Goal: Information Seeking & Learning: Learn about a topic

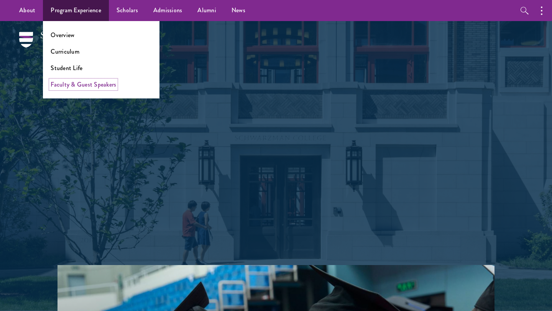
click at [80, 83] on link "Faculty & Guest Speakers" at bounding box center [84, 84] width 66 height 9
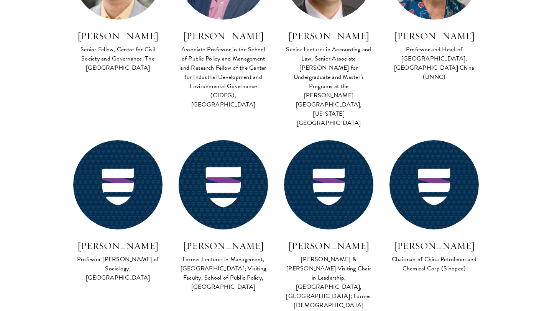
scroll to position [674, 0]
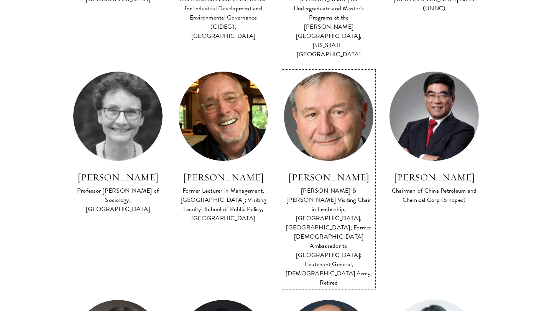
click at [354, 67] on img at bounding box center [328, 116] width 98 height 98
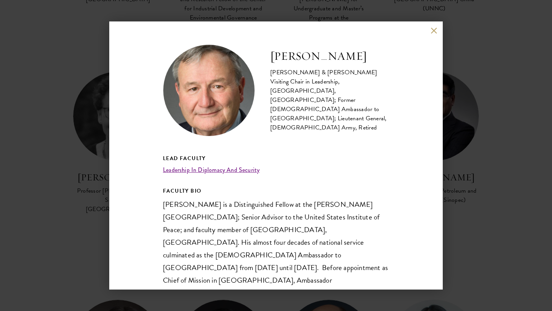
click at [516, 120] on div "[PERSON_NAME] [PERSON_NAME] & [PERSON_NAME] Visiting Chair in Leadership, [GEOG…" at bounding box center [276, 155] width 552 height 311
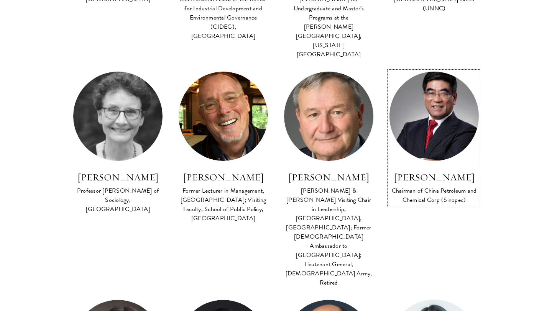
click at [450, 87] on img at bounding box center [434, 116] width 98 height 98
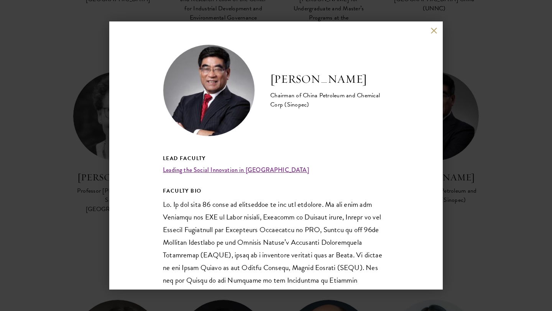
click at [430, 26] on div "Fu Chengyu Chairman of China Petroleum and Chemical Corp (Sinopec) Lead Faculty…" at bounding box center [275, 155] width 333 height 268
click at [433, 28] on button at bounding box center [433, 30] width 7 height 7
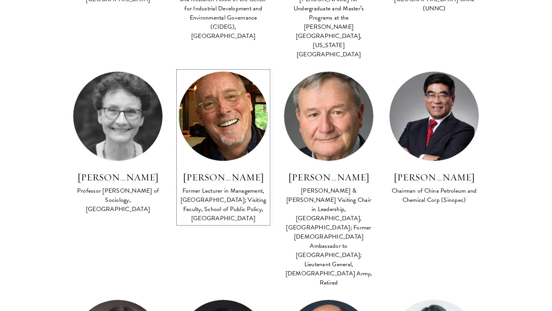
click at [256, 69] on img at bounding box center [223, 116] width 98 height 98
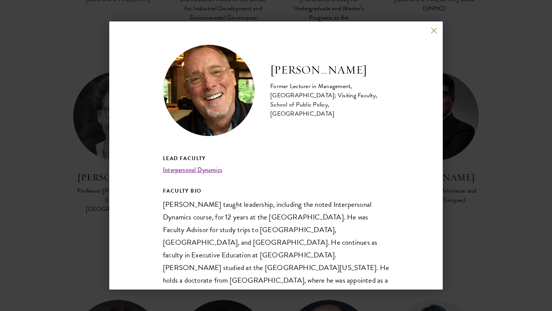
click at [436, 32] on button at bounding box center [433, 30] width 7 height 7
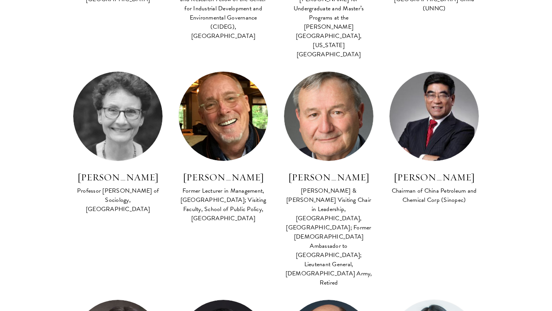
click at [169, 74] on div "Co-Instructor Institutional and Social Transformation in Contemporary China FAC…" at bounding box center [117, 148] width 105 height 155
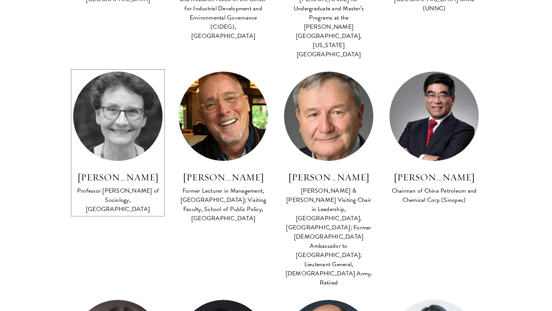
click at [137, 75] on img at bounding box center [118, 116] width 98 height 98
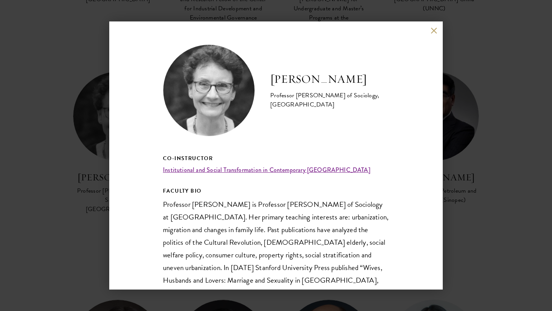
click at [436, 28] on button at bounding box center [433, 30] width 7 height 7
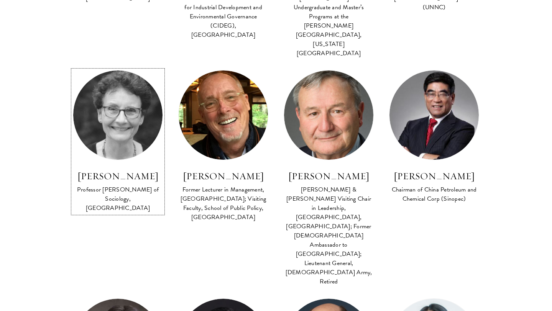
scroll to position [931, 0]
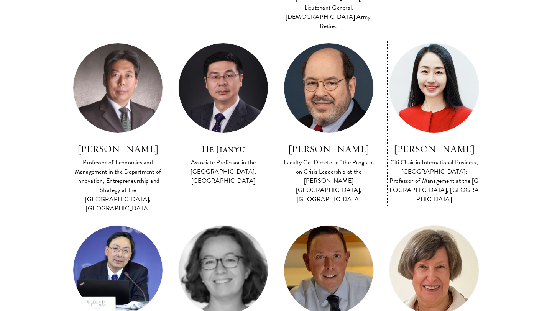
click at [433, 39] on img at bounding box center [434, 88] width 98 height 98
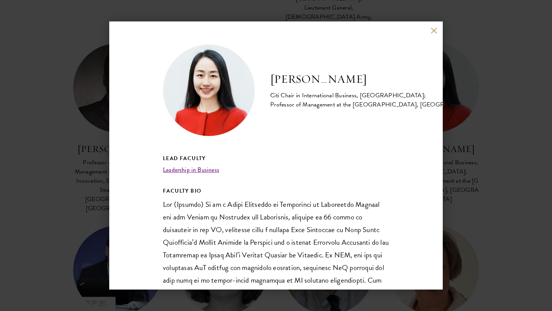
click at [431, 32] on button at bounding box center [433, 30] width 7 height 7
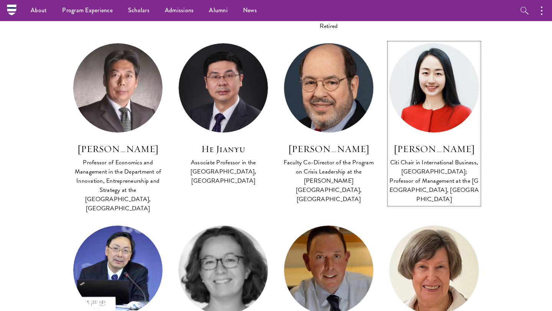
scroll to position [882, 0]
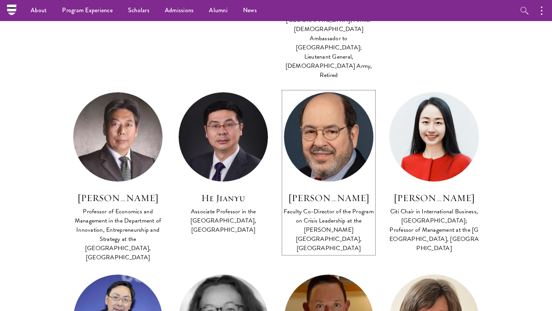
click at [306, 88] on img at bounding box center [328, 137] width 98 height 98
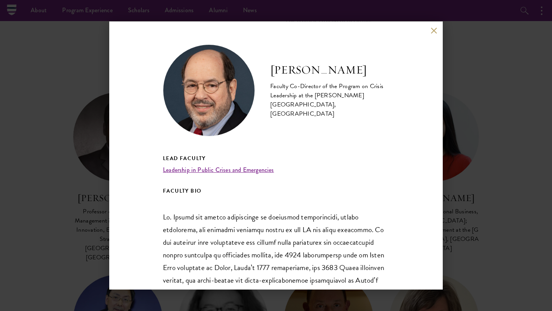
click at [431, 31] on button at bounding box center [433, 30] width 7 height 7
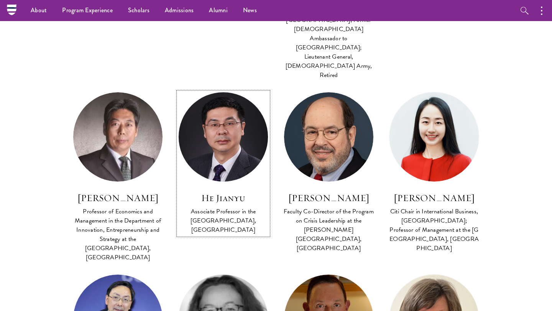
click at [264, 88] on img at bounding box center [223, 137] width 98 height 98
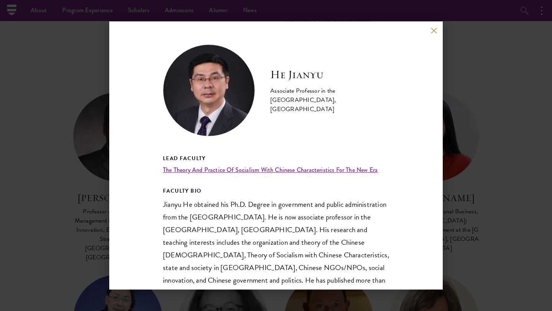
click at [432, 32] on button at bounding box center [433, 30] width 7 height 7
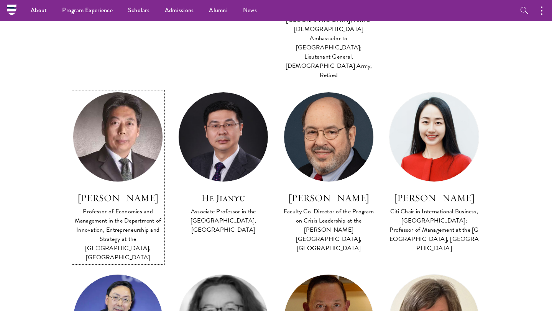
click at [148, 88] on img at bounding box center [118, 137] width 98 height 98
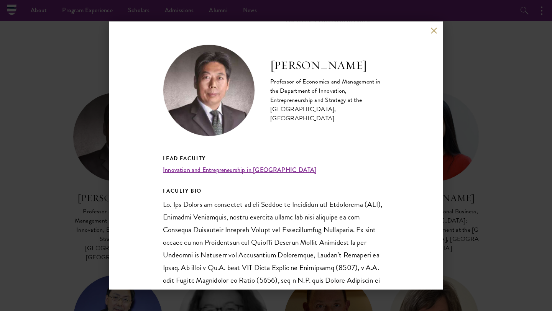
click at [437, 31] on div "Gao Xudong Professor of Economics and Management in the Department of Innovatio…" at bounding box center [275, 155] width 333 height 268
click at [433, 34] on div "Gao Xudong Professor of Economics and Management in the Department of Innovatio…" at bounding box center [275, 155] width 333 height 268
click at [434, 32] on button at bounding box center [433, 30] width 7 height 7
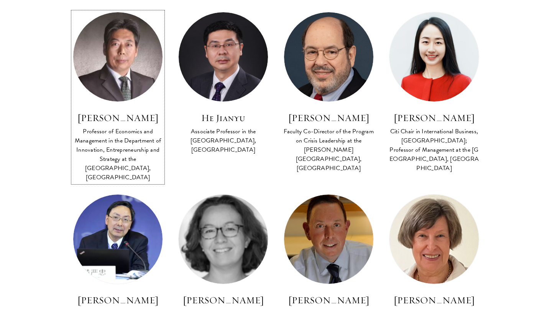
scroll to position [1030, 0]
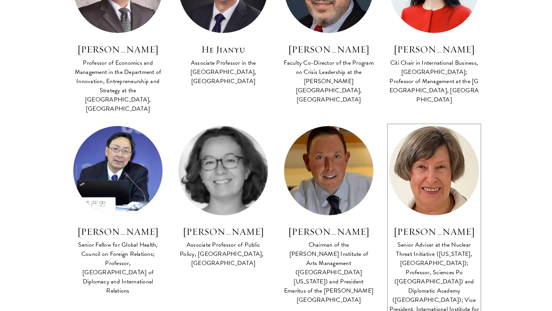
click at [442, 121] on img at bounding box center [434, 170] width 98 height 98
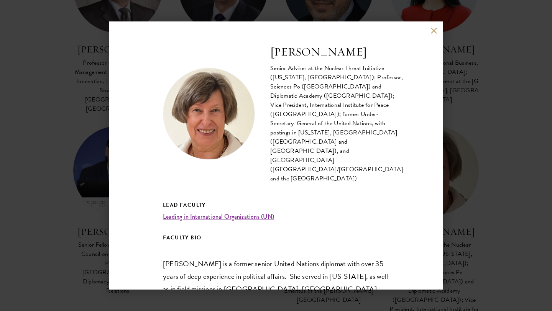
click at [435, 33] on button at bounding box center [433, 30] width 7 height 7
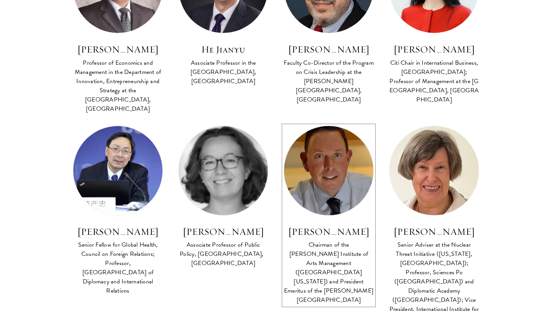
click at [309, 121] on img at bounding box center [328, 170] width 98 height 98
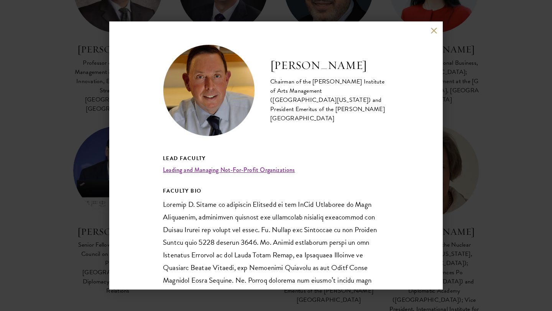
click at [435, 28] on button at bounding box center [433, 30] width 7 height 7
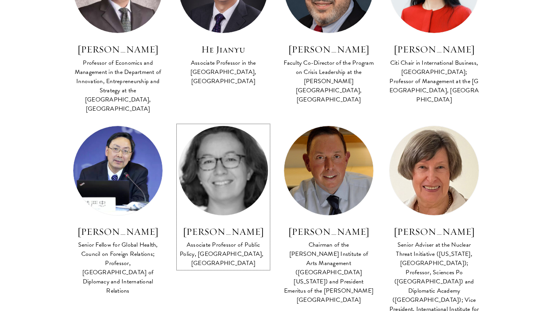
click at [262, 121] on img at bounding box center [223, 170] width 98 height 98
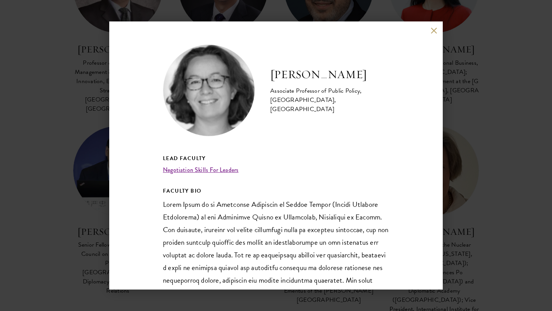
drag, startPoint x: 422, startPoint y: 39, endPoint x: 427, endPoint y: 34, distance: 6.8
click at [423, 38] on div "Emily Jones Associate Professor of Public Policy, Blavatnik School of Governmen…" at bounding box center [275, 155] width 333 height 268
click at [433, 31] on button at bounding box center [433, 30] width 7 height 7
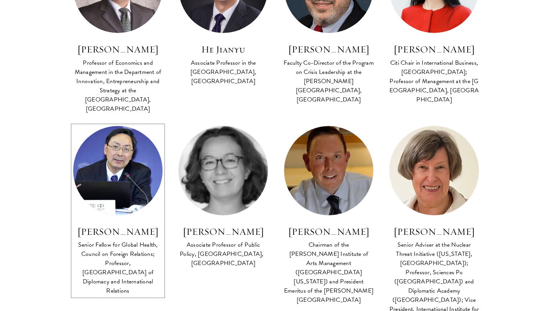
click at [110, 121] on img at bounding box center [118, 170] width 98 height 98
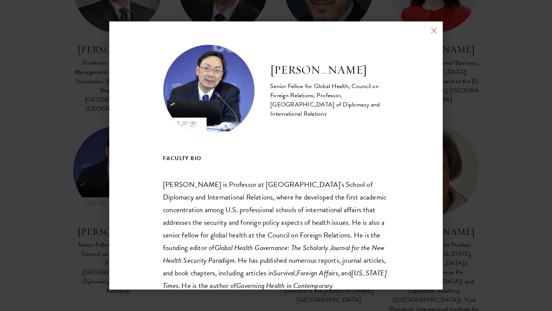
click at [440, 31] on div "Yanzhong Huang Senior Fellow for Global Health, Council on Foreign Relations; P…" at bounding box center [275, 155] width 333 height 268
click at [438, 30] on div "Yanzhong Huang Senior Fellow for Global Health, Council on Foreign Relations; P…" at bounding box center [275, 155] width 333 height 268
click at [436, 31] on button at bounding box center [433, 30] width 7 height 7
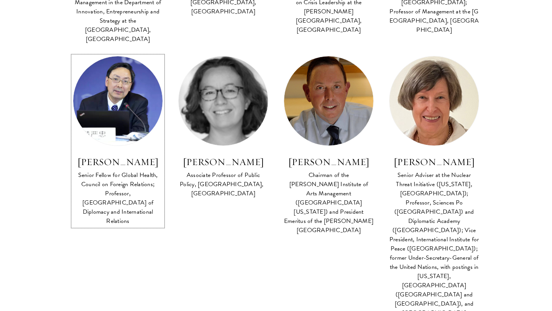
scroll to position [1243, 0]
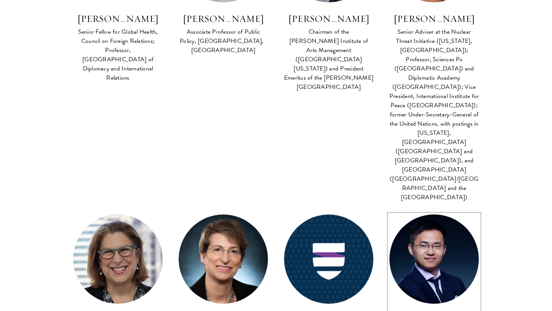
click at [432, 210] on img at bounding box center [434, 259] width 98 height 98
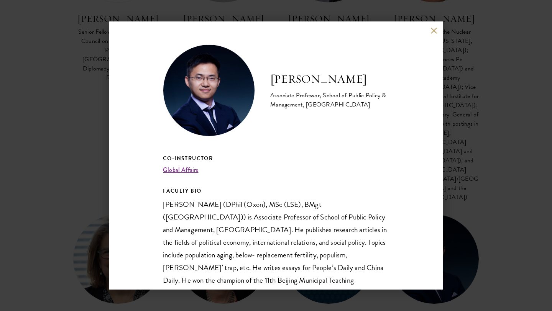
click at [431, 29] on button at bounding box center [433, 30] width 7 height 7
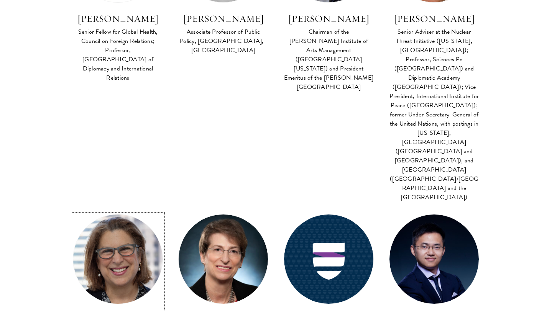
click at [120, 214] on link "Joan Kaufman Senior Director for Academic Programs at Schwarzman Scholars; Lect…" at bounding box center [118, 295] width 90 height 162
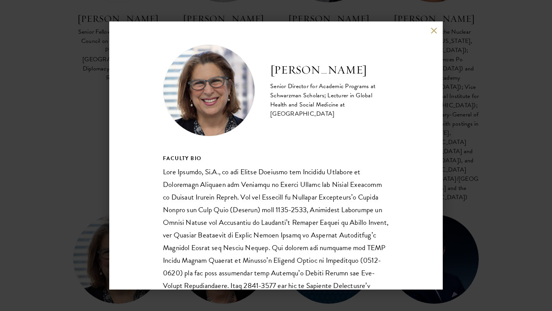
click at [436, 32] on button at bounding box center [433, 30] width 7 height 7
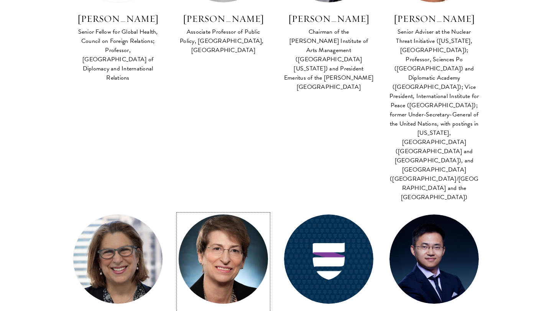
click at [254, 210] on img at bounding box center [223, 259] width 98 height 98
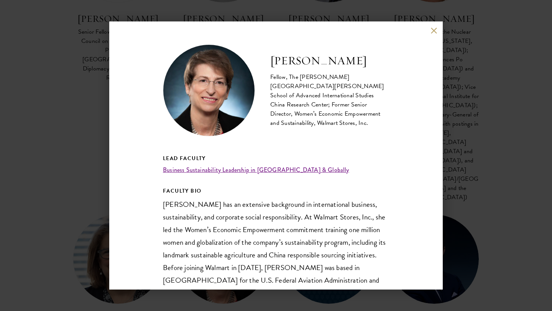
click at [434, 29] on button at bounding box center [433, 30] width 7 height 7
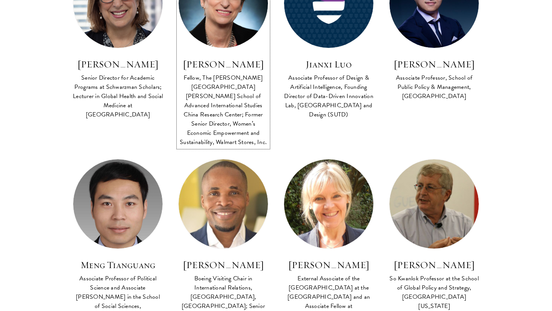
scroll to position [1545, 0]
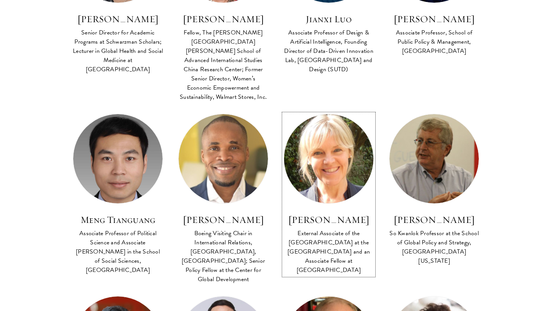
click at [329, 229] on div "External Associate of the China Centre at the University of Oxford and an Assoc…" at bounding box center [328, 252] width 90 height 46
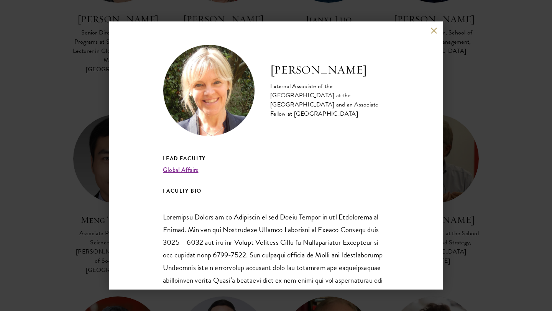
click at [430, 27] on button at bounding box center [433, 30] width 7 height 7
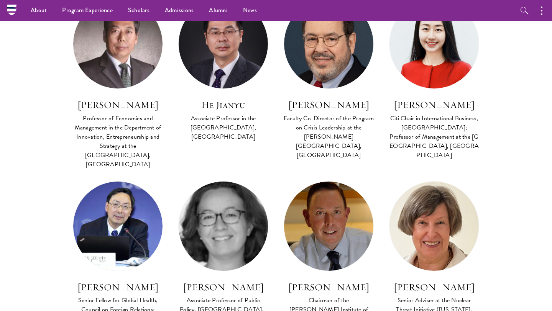
scroll to position [940, 0]
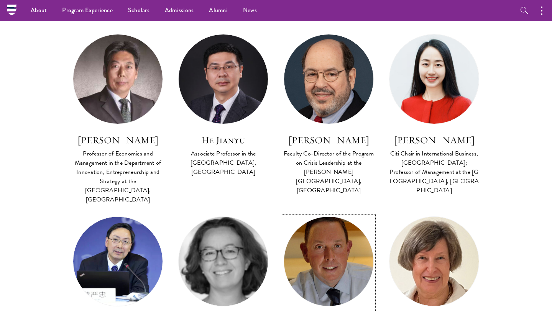
click at [318, 212] on img at bounding box center [328, 261] width 98 height 98
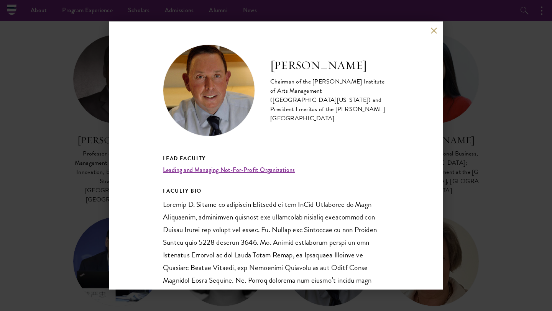
click at [434, 29] on button at bounding box center [433, 30] width 7 height 7
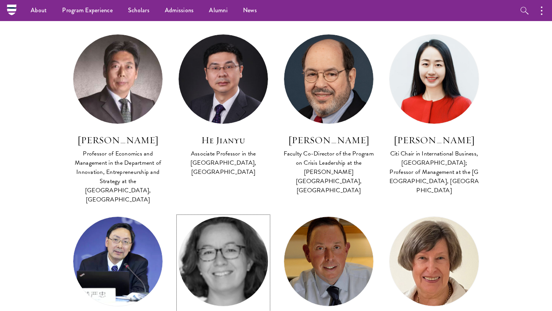
click at [244, 212] on img at bounding box center [223, 261] width 98 height 98
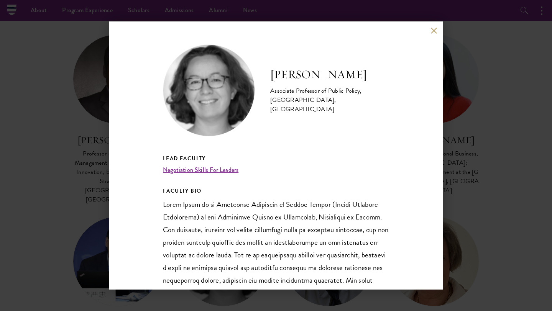
click at [435, 30] on button at bounding box center [433, 30] width 7 height 7
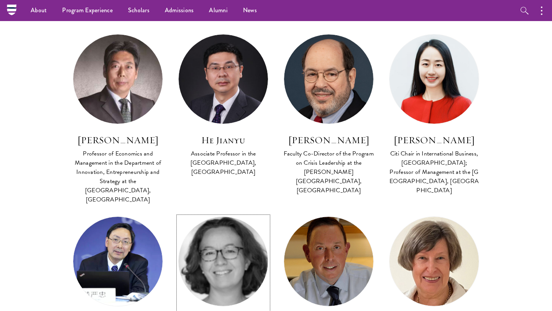
scroll to position [760, 0]
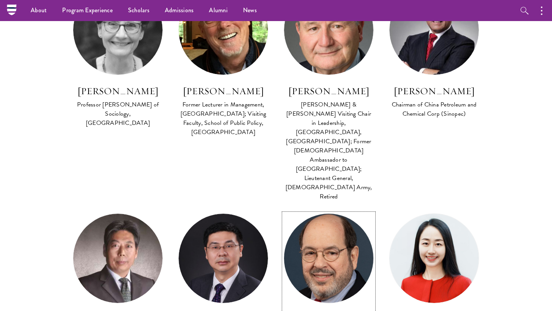
click at [323, 209] on img at bounding box center [328, 258] width 98 height 98
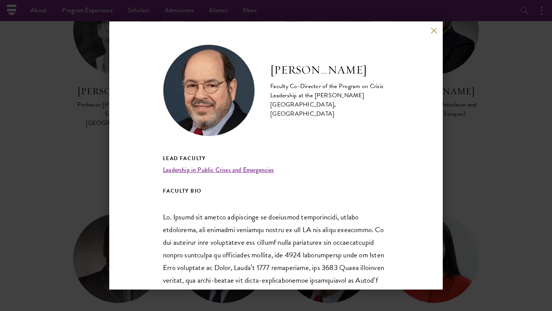
click at [436, 29] on button at bounding box center [433, 30] width 7 height 7
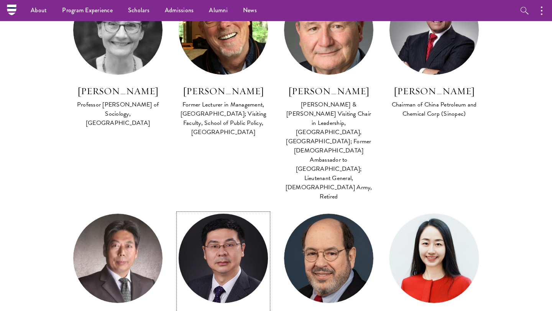
click at [255, 209] on img at bounding box center [223, 258] width 98 height 98
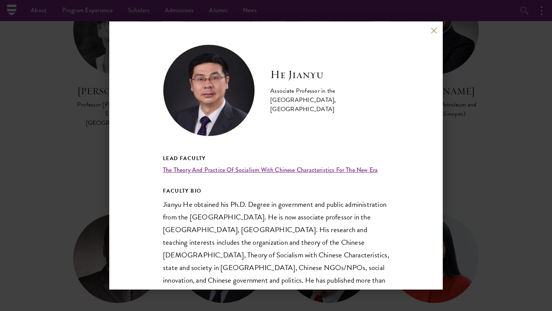
click at [439, 30] on div "He Jianyu Associate Professor in the School of Marxism, Tsinghua University Lea…" at bounding box center [275, 155] width 333 height 268
click at [436, 30] on button at bounding box center [433, 30] width 7 height 7
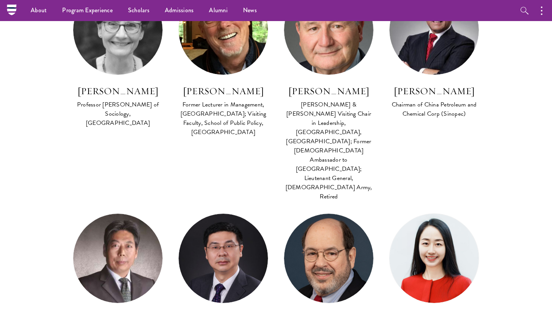
click at [108, 209] on img at bounding box center [118, 258] width 98 height 98
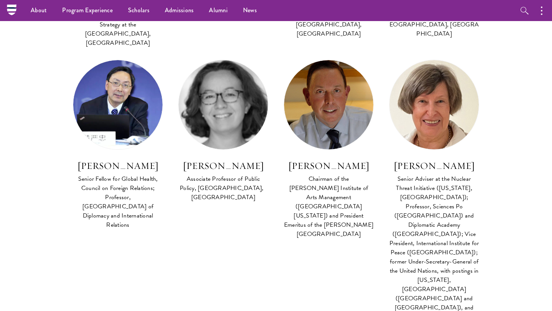
scroll to position [1065, 0]
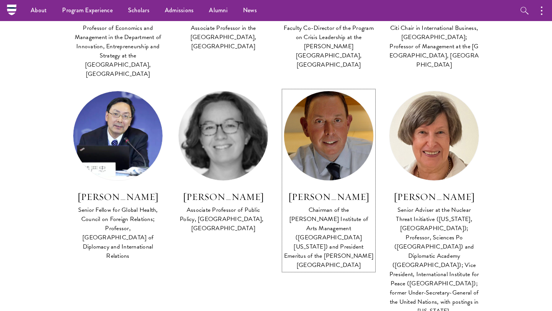
click at [325, 87] on img at bounding box center [328, 136] width 98 height 98
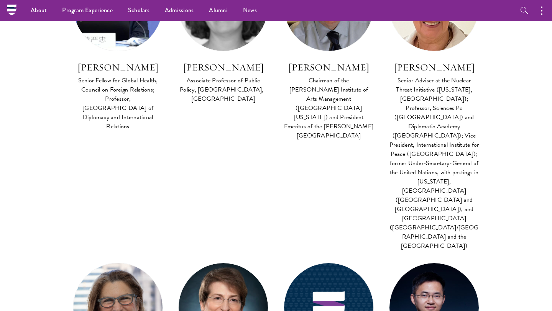
scroll to position [1152, 0]
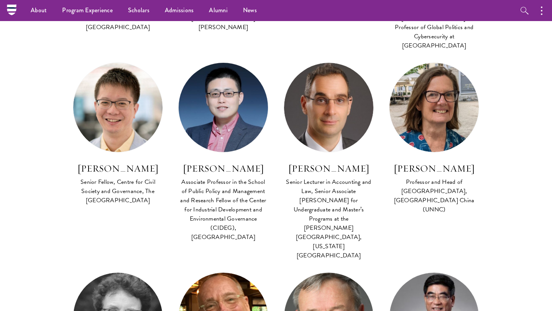
scroll to position [438, 0]
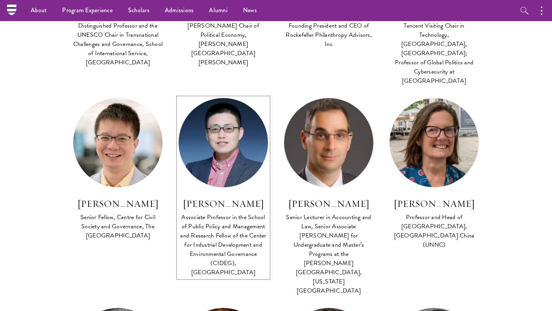
click at [229, 130] on img at bounding box center [223, 143] width 98 height 98
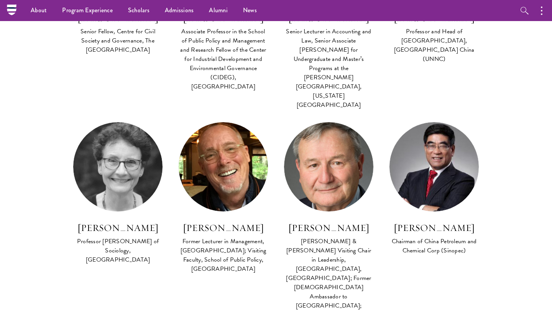
scroll to position [453, 0]
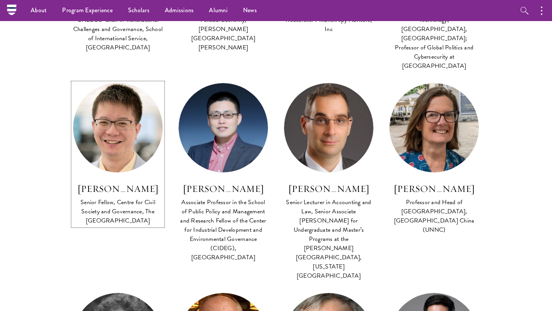
click at [89, 182] on h3 "George Chen" at bounding box center [118, 188] width 90 height 13
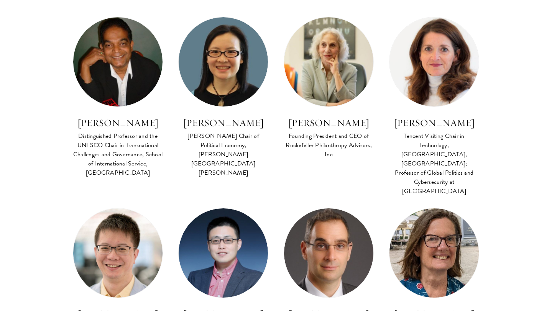
scroll to position [382, 0]
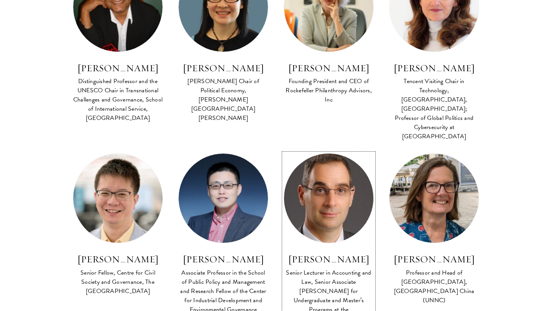
click at [319, 173] on img at bounding box center [328, 198] width 98 height 98
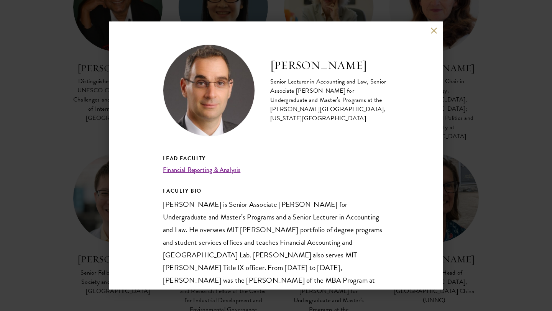
click at [436, 26] on div "Jake Cohen Senior Lecturer in Accounting and Law, Senior Associate Dean for Und…" at bounding box center [275, 155] width 333 height 268
click at [436, 28] on button at bounding box center [433, 30] width 7 height 7
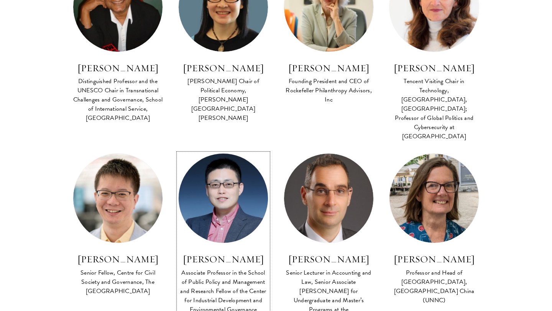
click at [205, 149] on img at bounding box center [223, 198] width 98 height 98
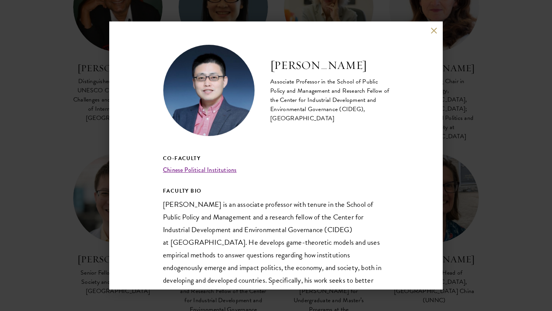
click at [433, 31] on button at bounding box center [433, 30] width 7 height 7
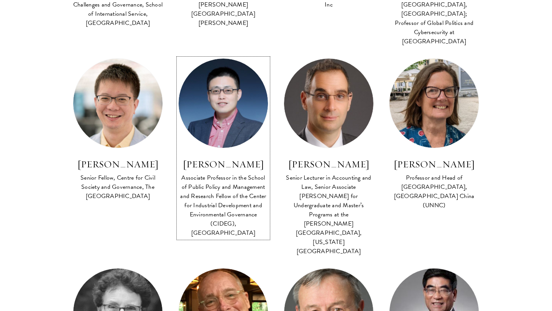
scroll to position [570, 0]
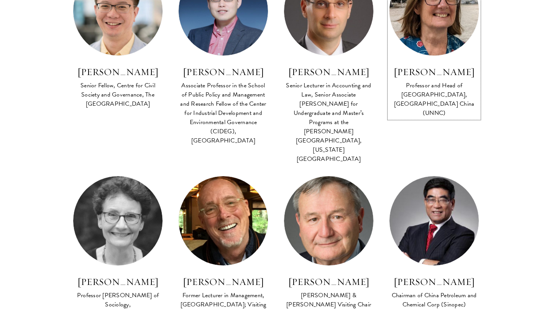
click at [438, 30] on img at bounding box center [434, 11] width 98 height 98
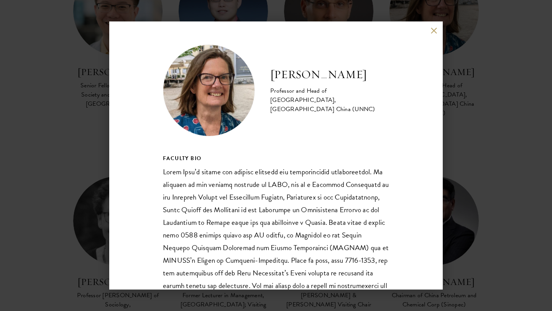
click at [437, 29] on div "Sarah Cook Professor and Head of School of Economics, University of Nottingham …" at bounding box center [275, 155] width 333 height 268
drag, startPoint x: 434, startPoint y: 29, endPoint x: 421, endPoint y: 41, distance: 17.3
click at [434, 29] on button at bounding box center [433, 30] width 7 height 7
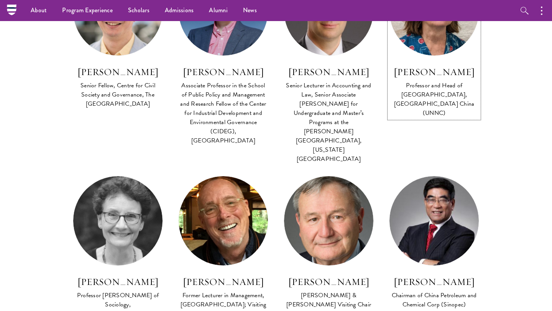
scroll to position [517, 0]
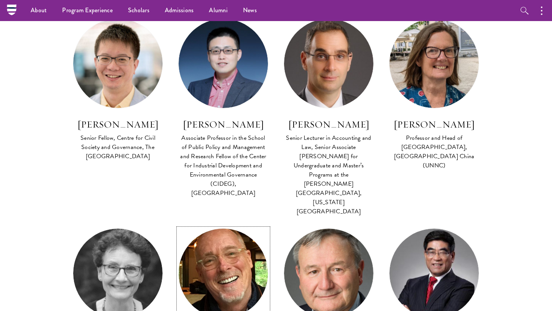
click at [213, 224] on img at bounding box center [223, 273] width 98 height 98
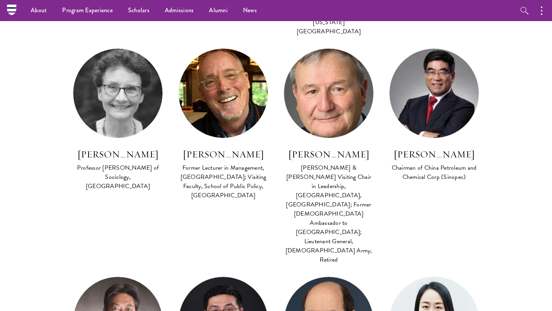
scroll to position [687, 0]
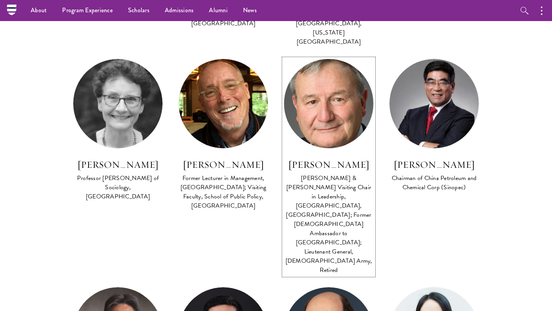
click at [346, 109] on link "Karl Eikenberry Johnson & Johnson Visiting Chair in Leadership, Schwarzman Coll…" at bounding box center [328, 167] width 90 height 217
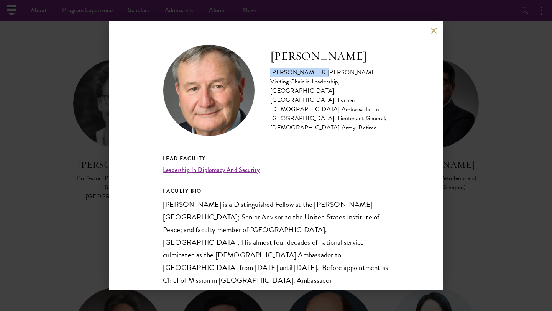
drag, startPoint x: 270, startPoint y: 82, endPoint x: 320, endPoint y: 88, distance: 50.2
click at [317, 84] on div "Johnson & Johnson Visiting Chair in Leadership, Schwarzman College, Tsinghua Un…" at bounding box center [329, 100] width 119 height 64
